Goal: Find specific page/section: Find specific page/section

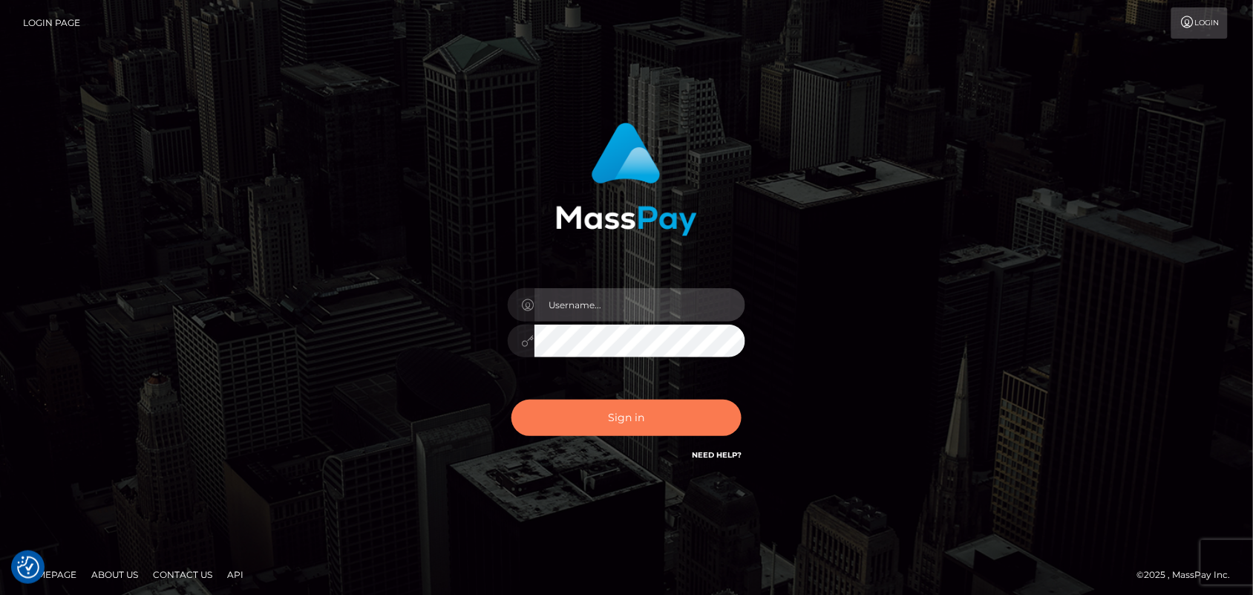
type input "[DOMAIN_NAME]"
click at [579, 411] on button "Sign in" at bounding box center [627, 418] width 230 height 36
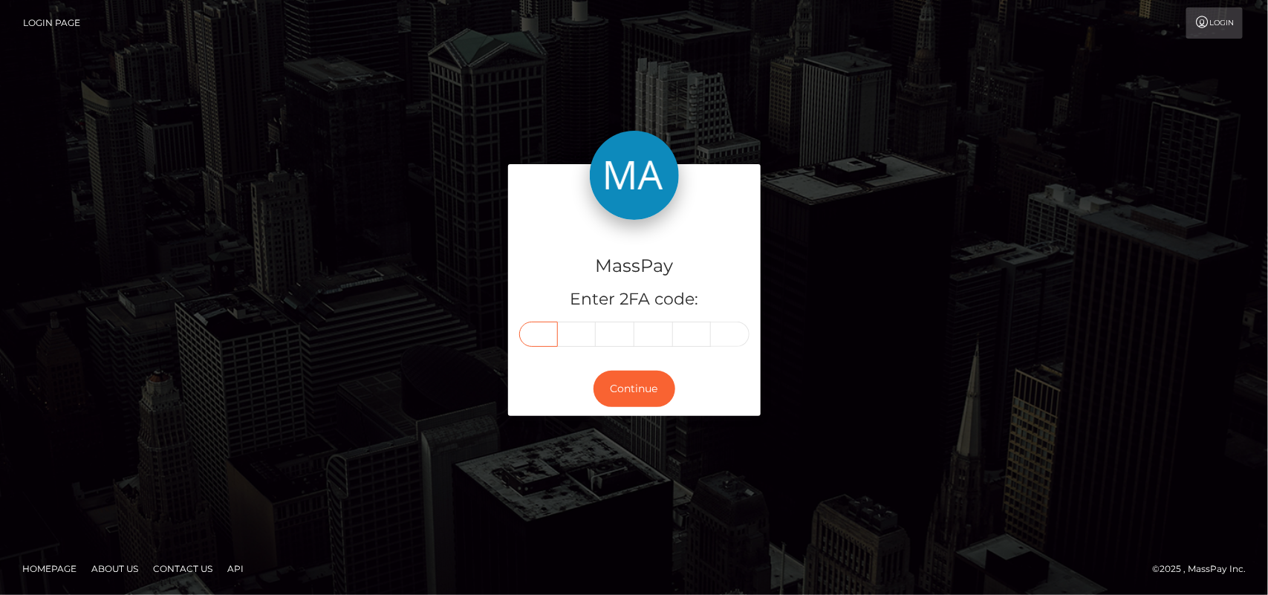
click at [550, 339] on input "text" at bounding box center [538, 334] width 39 height 25
type input "9"
type input "1"
type input "7"
type input "4"
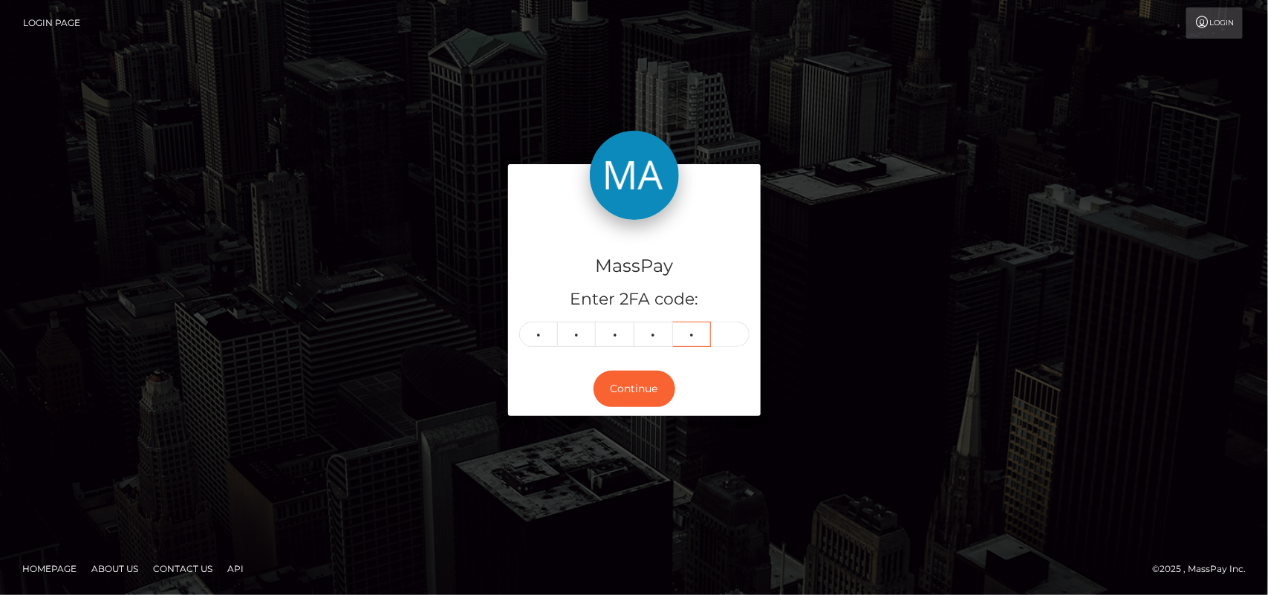
type input "4"
type input "8"
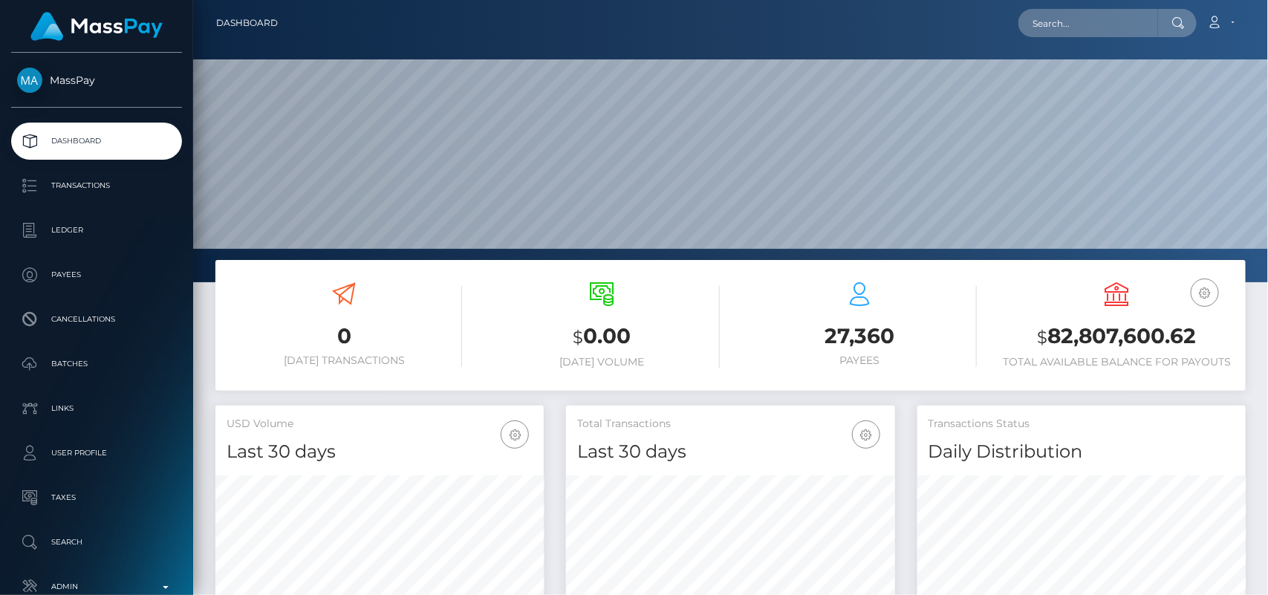
scroll to position [262, 328]
click at [1083, 27] on input "text" at bounding box center [1088, 23] width 140 height 28
paste input "sussanisambo@gmail.com"
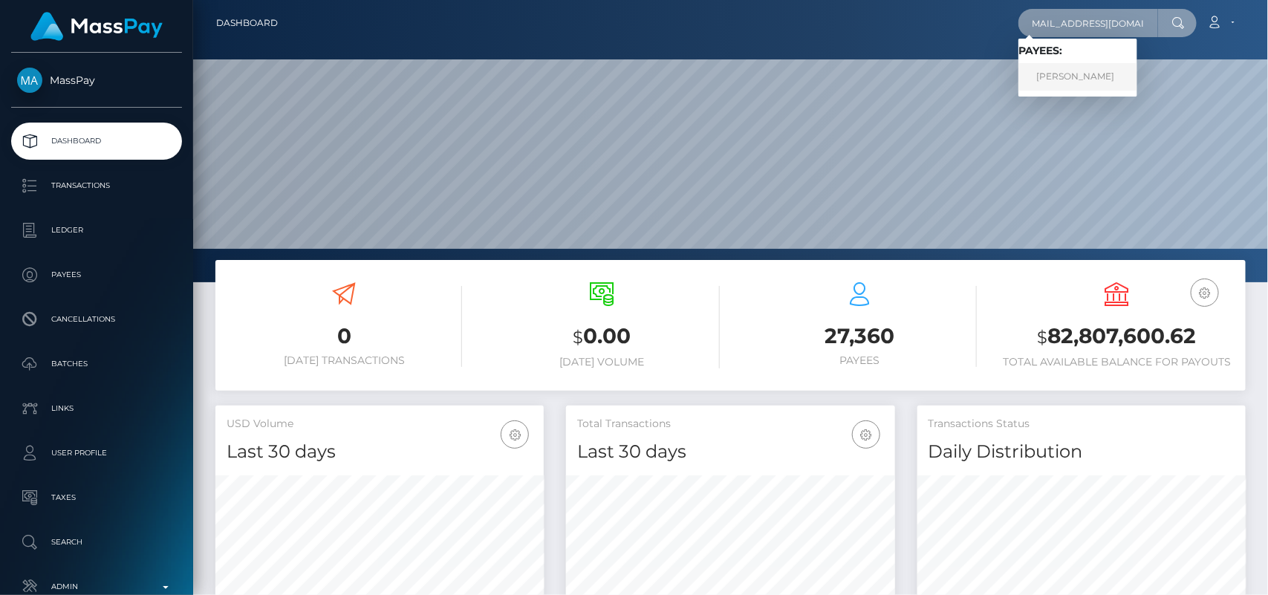
type input "sussanisambo@gmail.com"
click at [1093, 63] on link "Sussan Itumeleng Sambo" at bounding box center [1077, 76] width 119 height 27
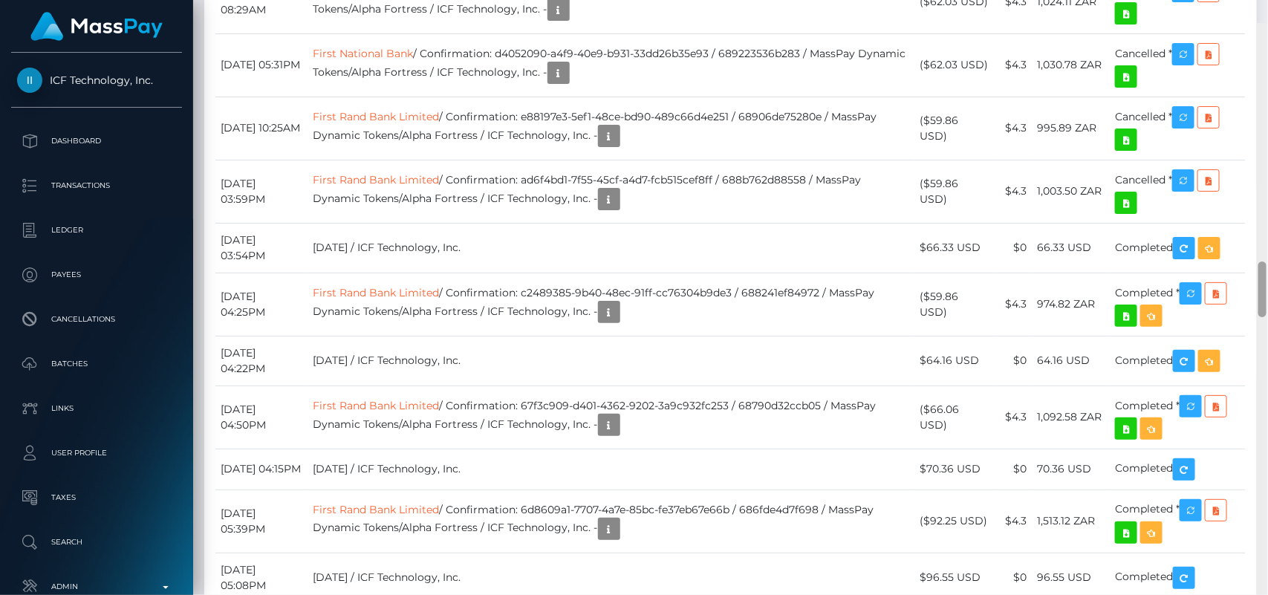
scroll to position [2511, 0]
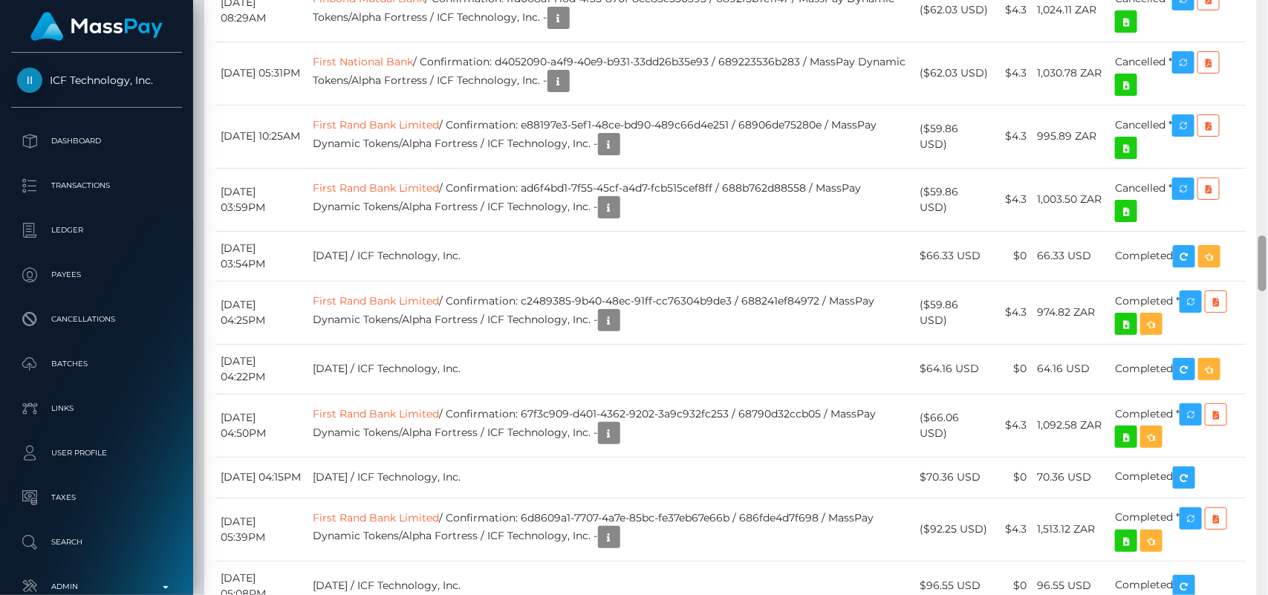
click at [1265, 273] on div at bounding box center [1262, 263] width 8 height 56
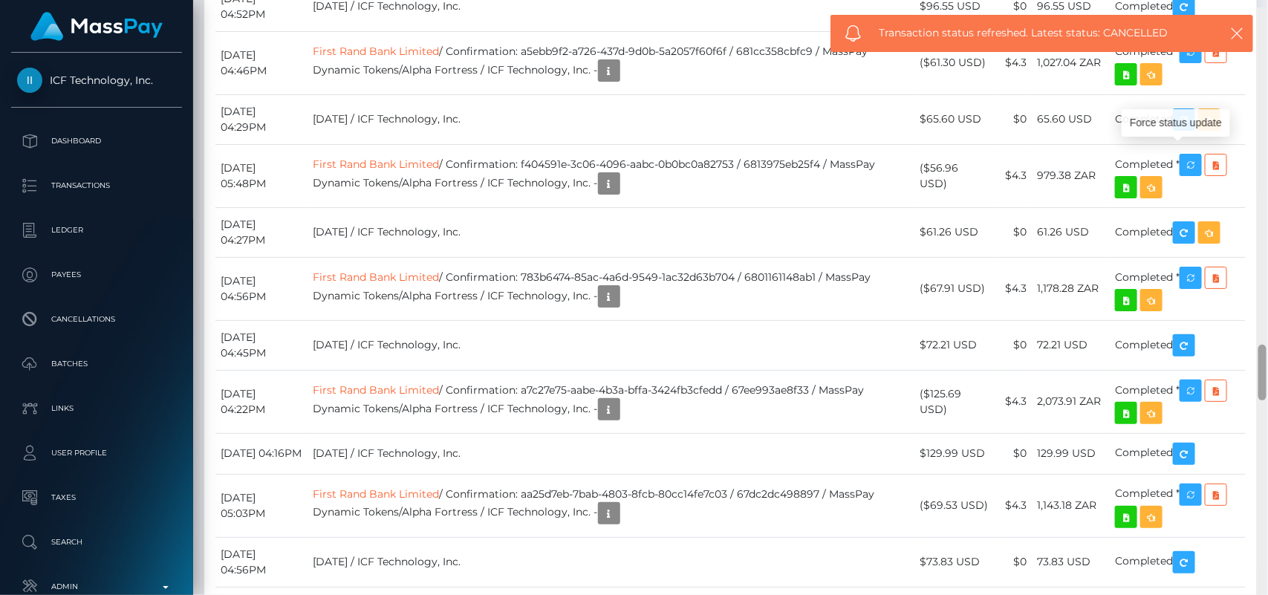
scroll to position [3594, 0]
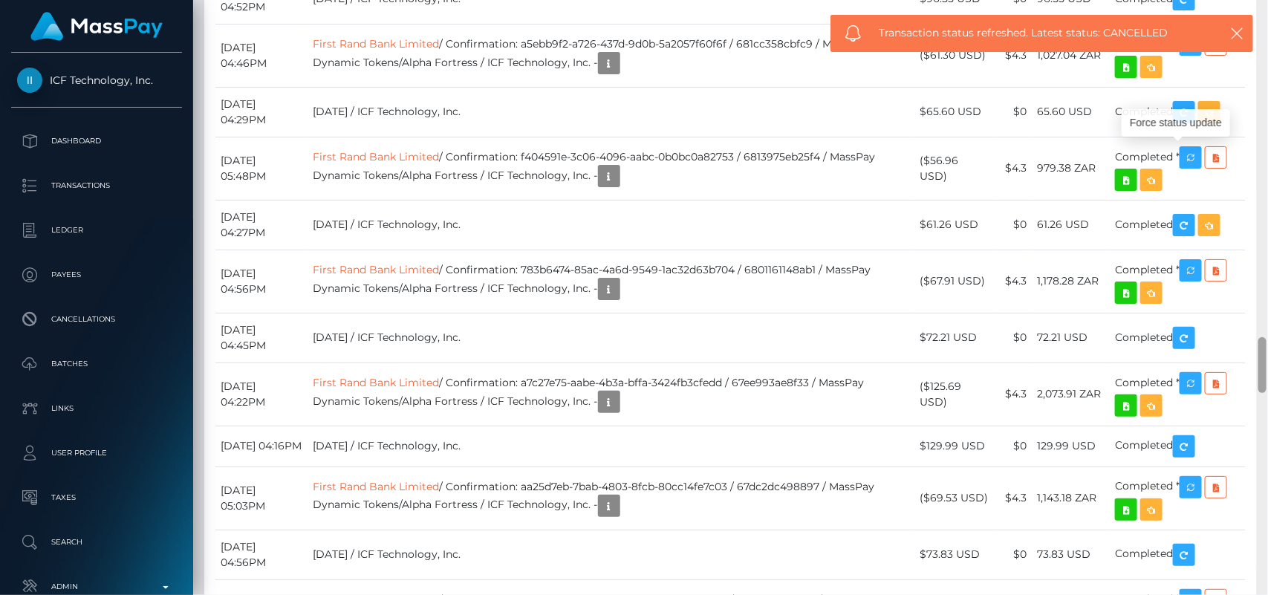
drag, startPoint x: 1264, startPoint y: 264, endPoint x: 1267, endPoint y: 366, distance: 101.8
click at [1267, 366] on div at bounding box center [1261, 298] width 11 height 596
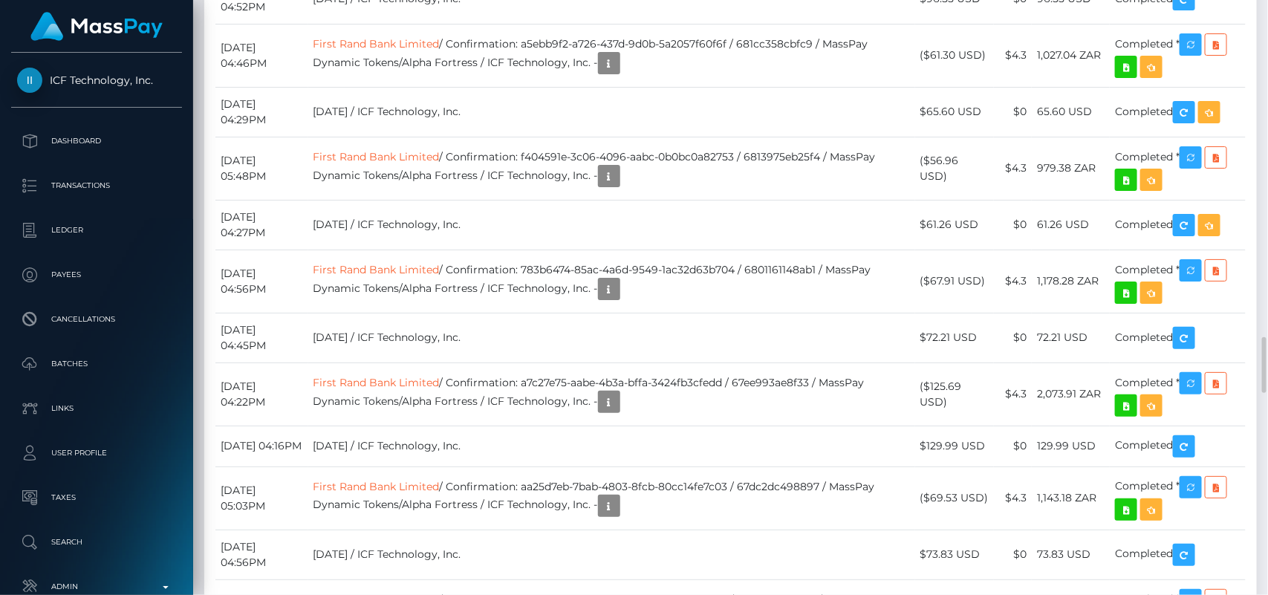
scroll to position [178, 328]
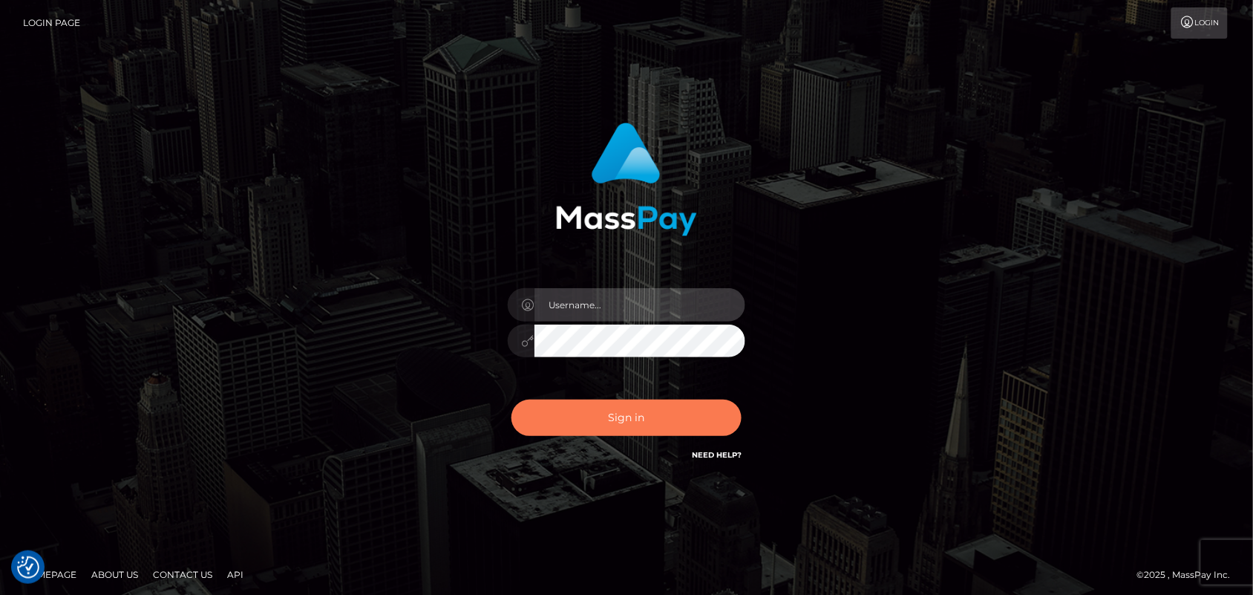
type input "[DOMAIN_NAME]"
click at [665, 416] on button "Sign in" at bounding box center [627, 418] width 230 height 36
type input "Pk.es"
click at [572, 420] on button "Sign in" at bounding box center [627, 418] width 230 height 36
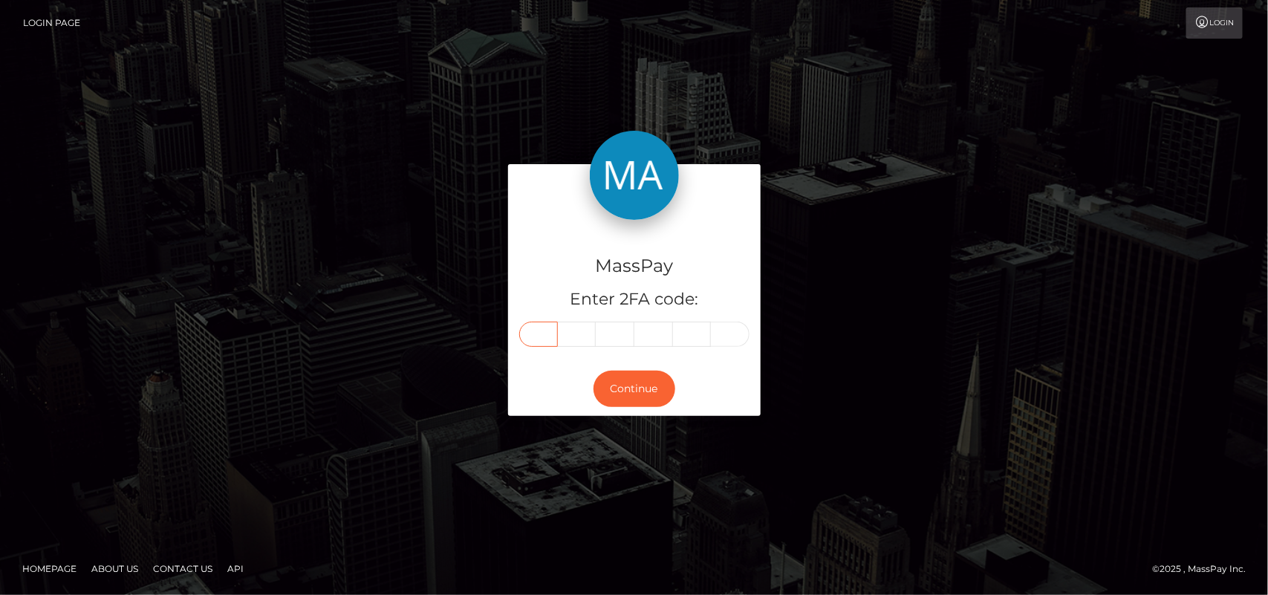
click at [546, 342] on input "text" at bounding box center [538, 334] width 39 height 25
type input "1"
type input "2"
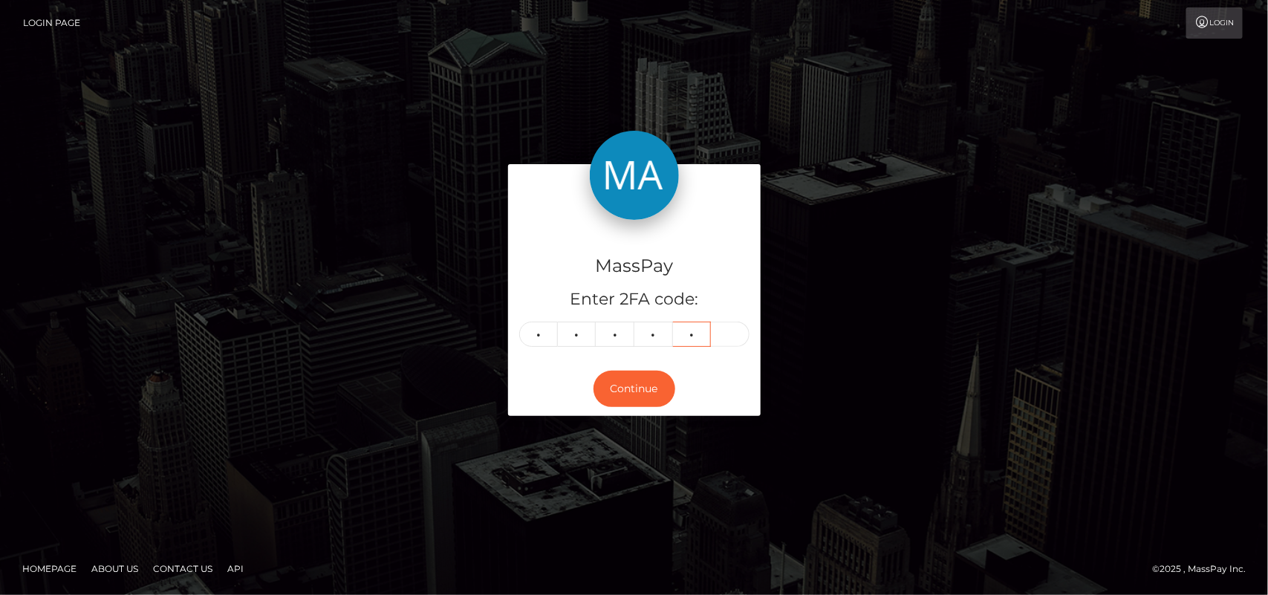
type input "9"
type input "6"
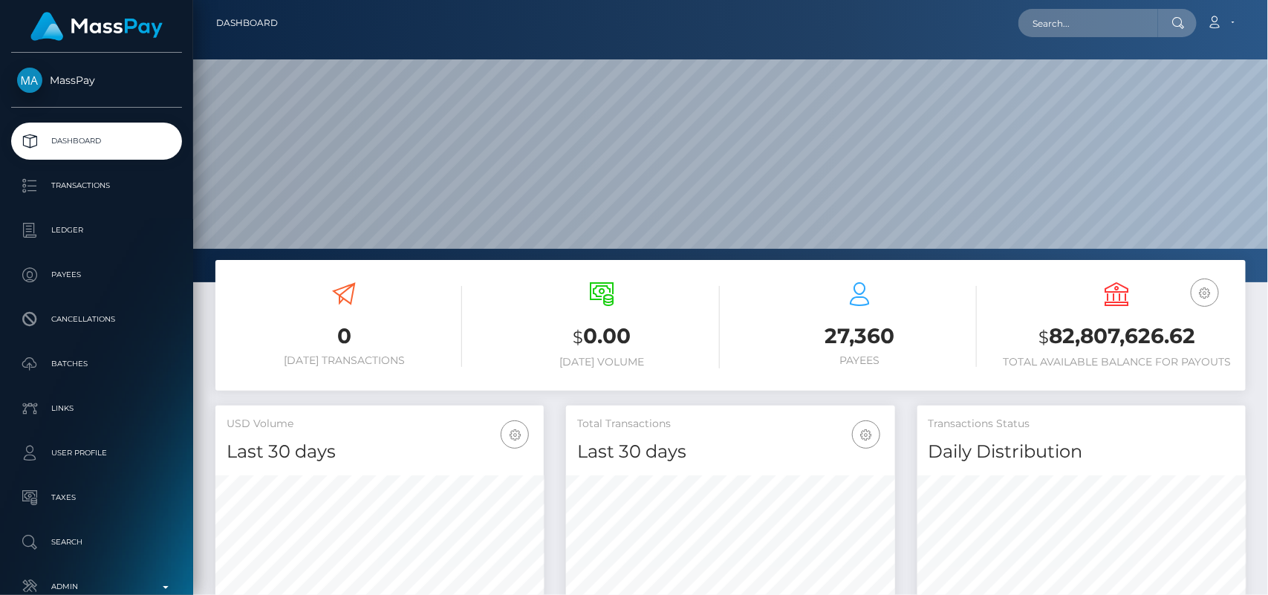
scroll to position [262, 328]
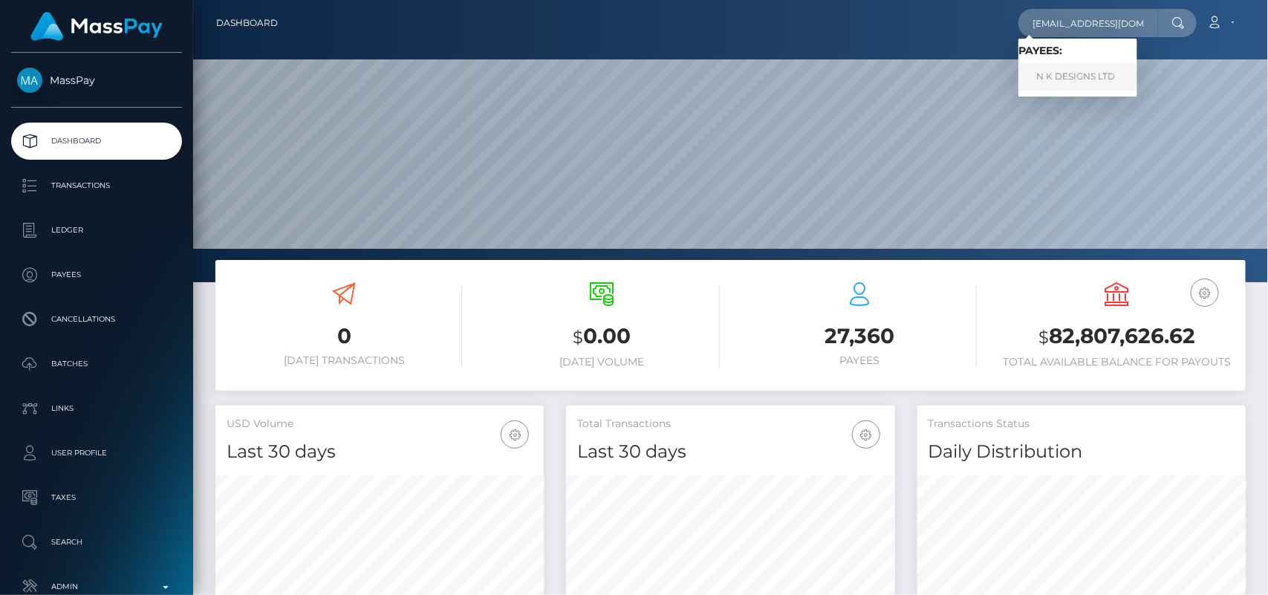
type input "bmslut4cin@gmail.com"
click at [1049, 68] on link "N K DESIGNS LTD" at bounding box center [1077, 76] width 119 height 27
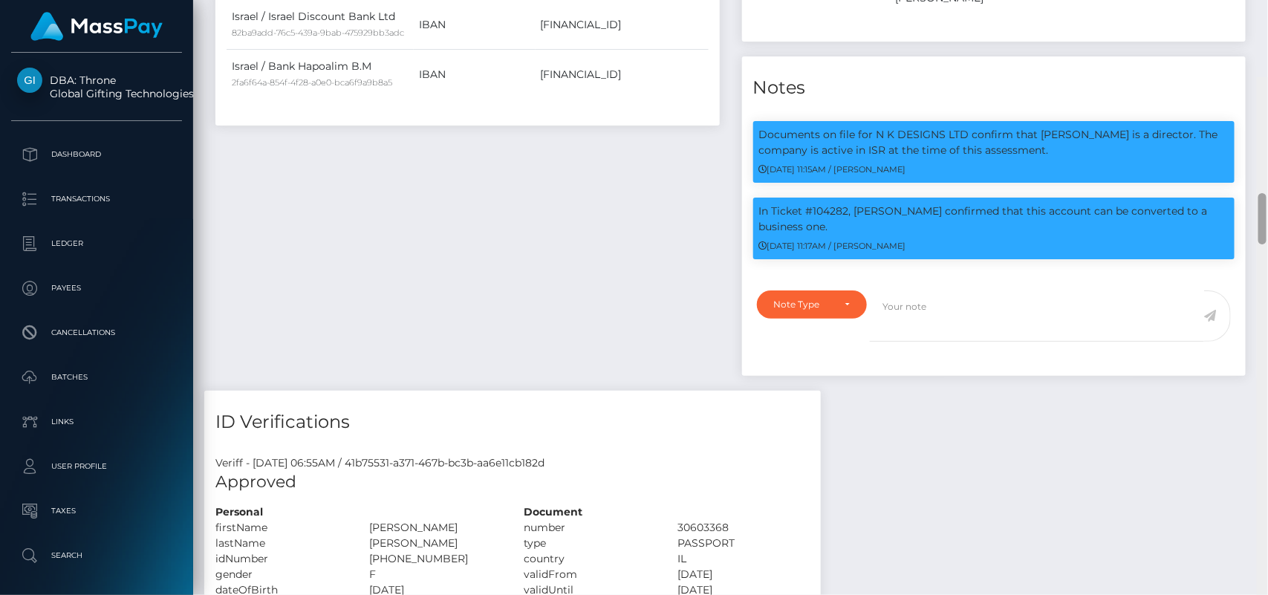
scroll to position [1530, 0]
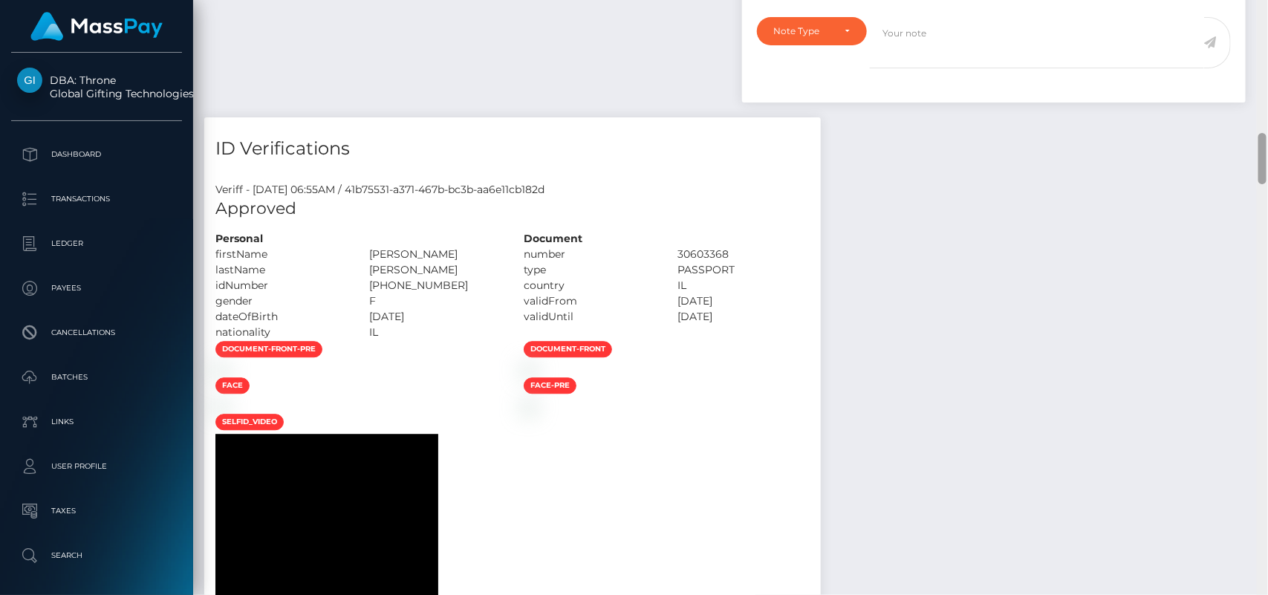
drag, startPoint x: 1266, startPoint y: 50, endPoint x: 1267, endPoint y: 156, distance: 106.2
click at [1267, 156] on div at bounding box center [1261, 298] width 11 height 596
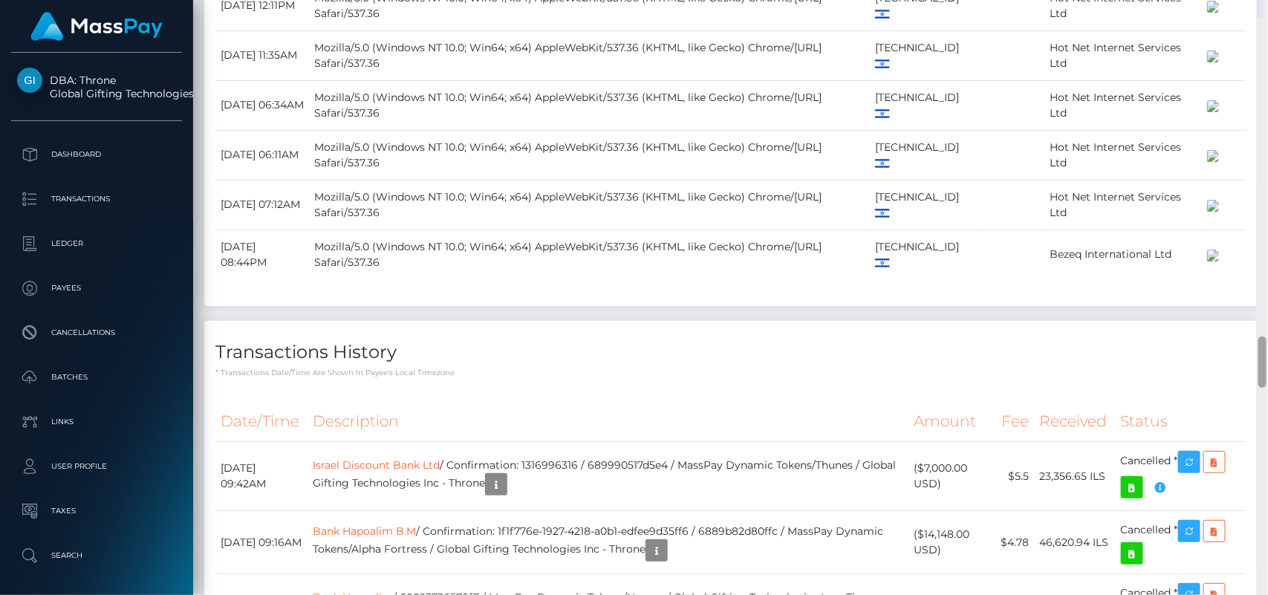
scroll to position [3659, 0]
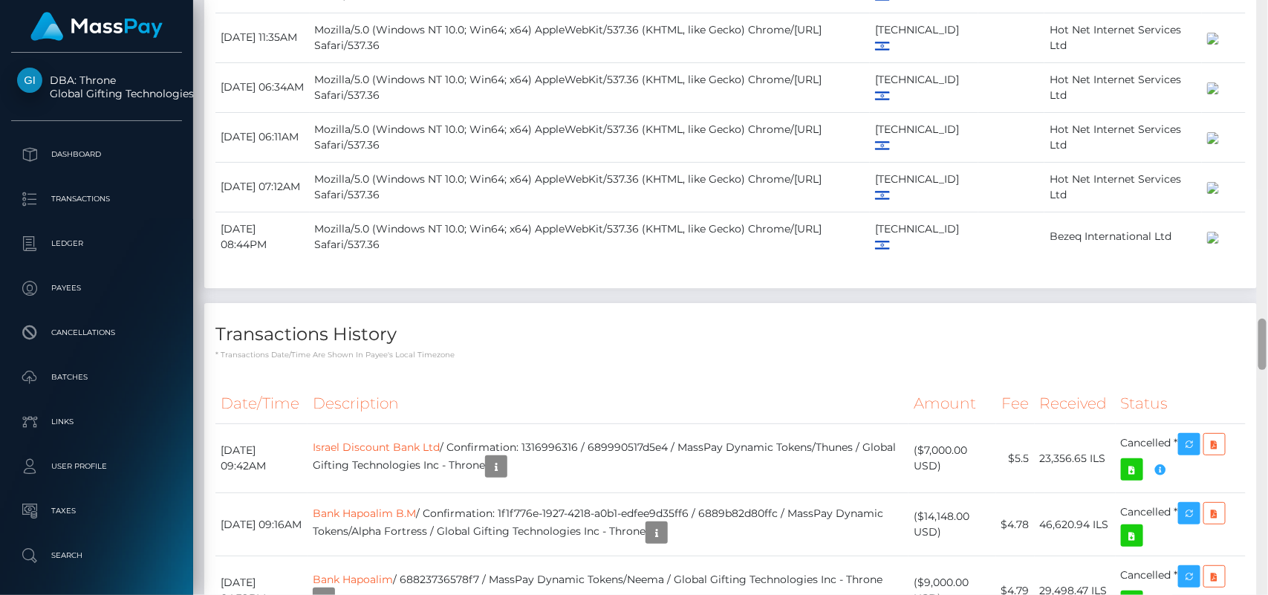
drag, startPoint x: 1261, startPoint y: 156, endPoint x: 1267, endPoint y: 342, distance: 185.7
click at [1267, 342] on div at bounding box center [1261, 298] width 11 height 596
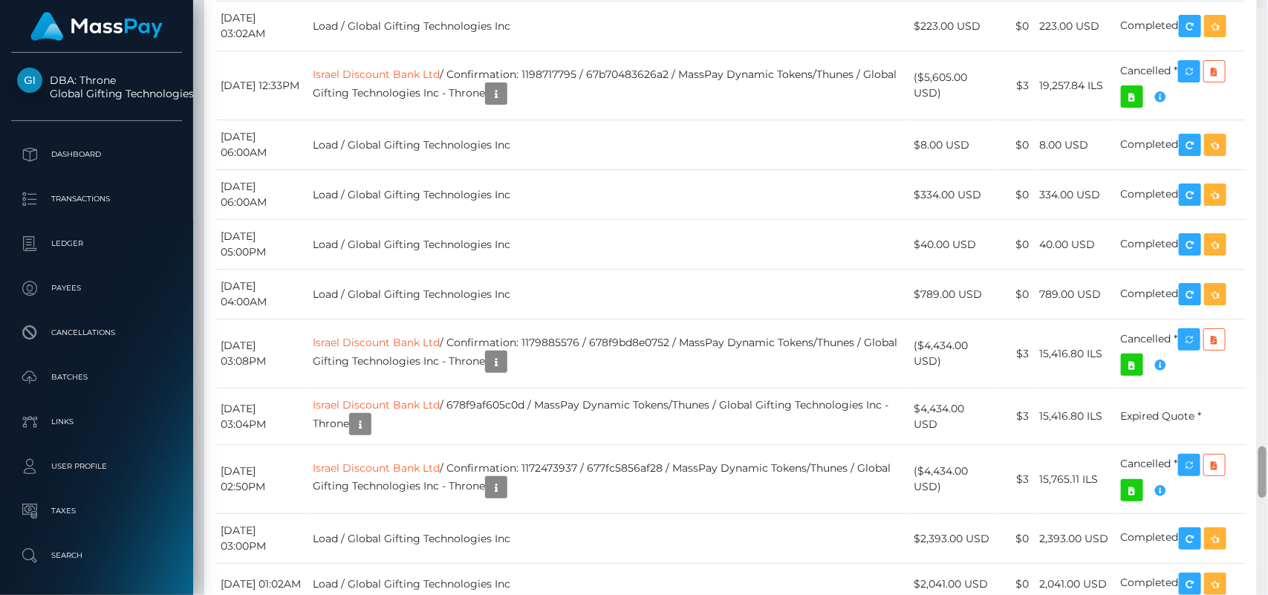
scroll to position [5029, 0]
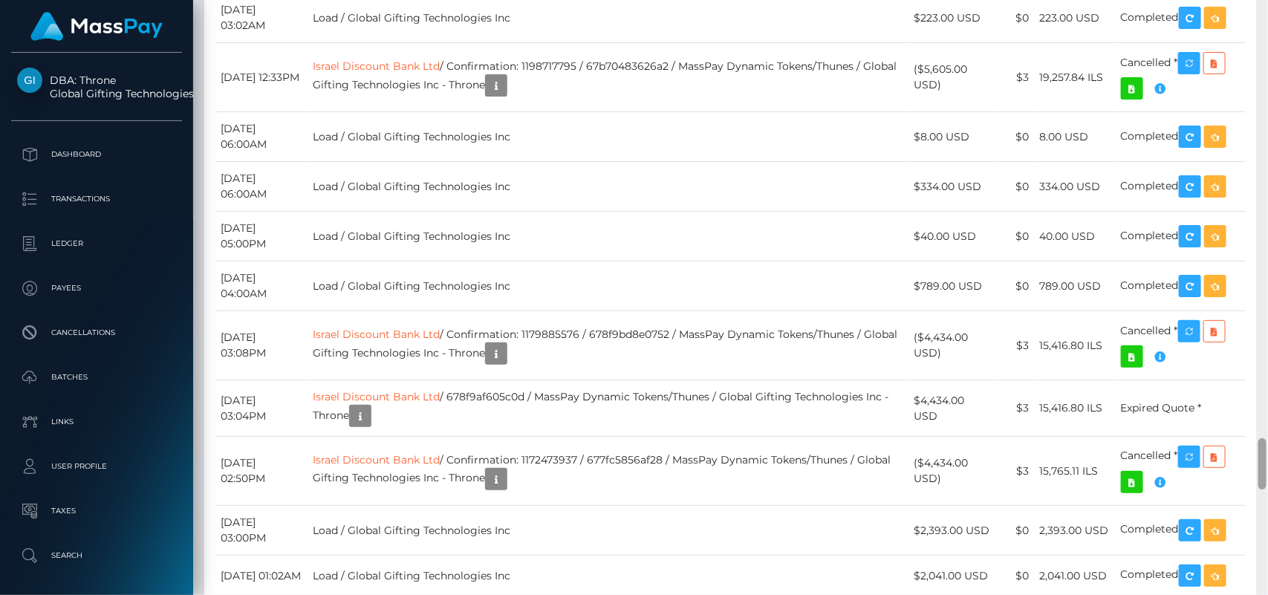
drag, startPoint x: 1266, startPoint y: 334, endPoint x: 1267, endPoint y: 454, distance: 119.6
click at [1267, 454] on div at bounding box center [1261, 298] width 11 height 596
